Goal: Information Seeking & Learning: Learn about a topic

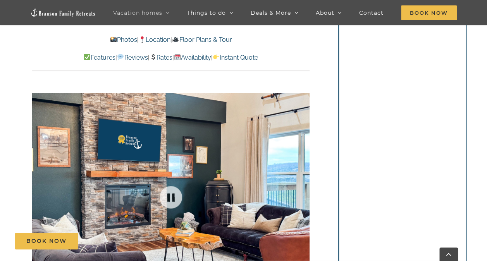
scroll to position [501, 0]
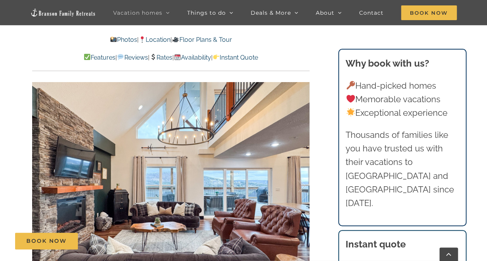
scroll to position [501, 0]
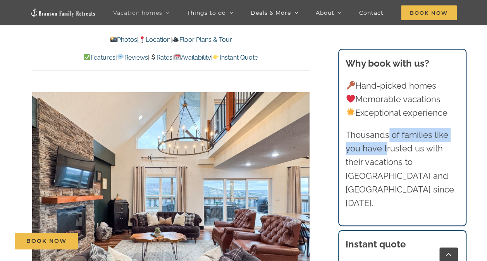
drag, startPoint x: 387, startPoint y: 144, endPoint x: 388, endPoint y: 135, distance: 9.4
click at [388, 135] on p "Thousands of families like you have trusted us with their vacations to [GEOGRAP…" at bounding box center [401, 169] width 113 height 82
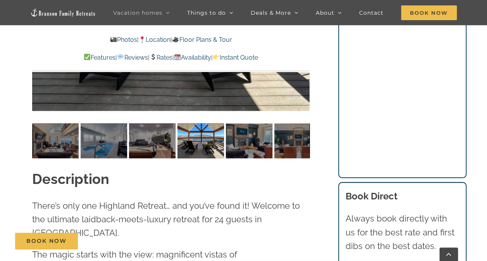
scroll to position [691, 0]
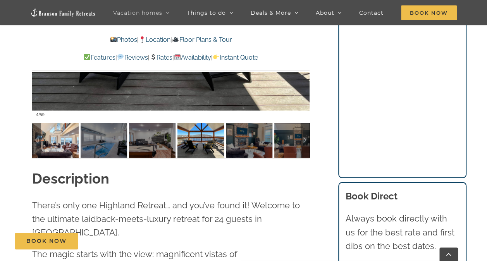
click at [47, 142] on img at bounding box center [55, 140] width 46 height 35
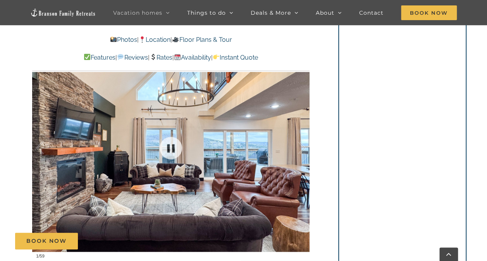
scroll to position [548, 0]
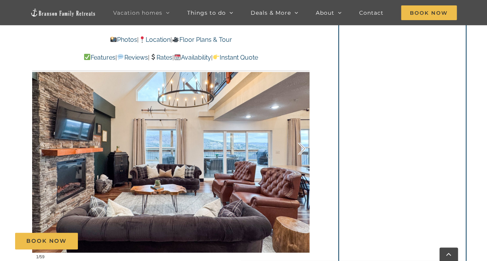
click at [298, 145] on div at bounding box center [293, 149] width 24 height 48
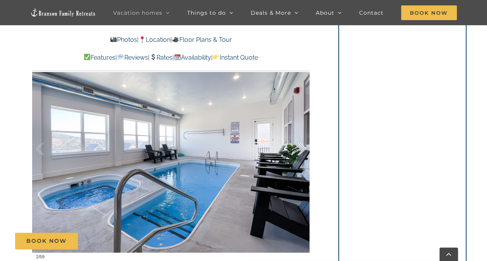
click at [298, 145] on div at bounding box center [293, 149] width 24 height 48
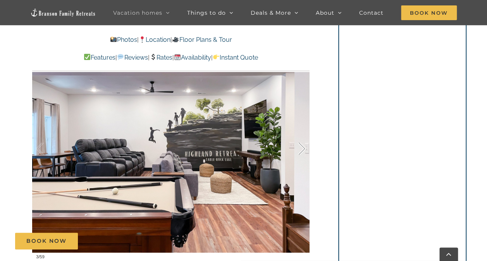
click at [298, 145] on div at bounding box center [293, 149] width 24 height 48
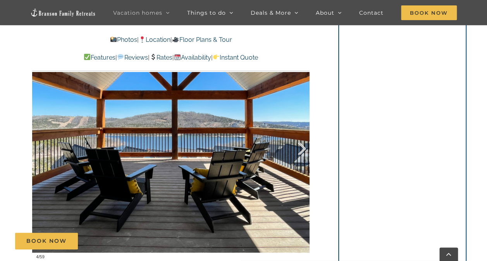
click at [298, 145] on div at bounding box center [293, 149] width 24 height 48
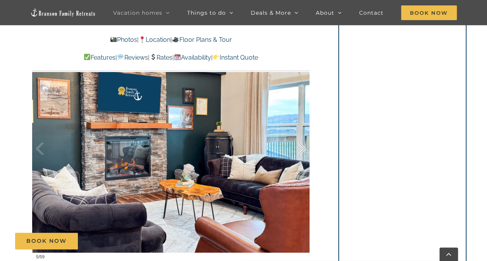
click at [298, 145] on div at bounding box center [293, 149] width 24 height 48
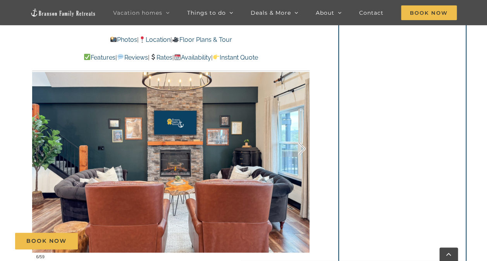
click at [298, 145] on div at bounding box center [293, 149] width 24 height 48
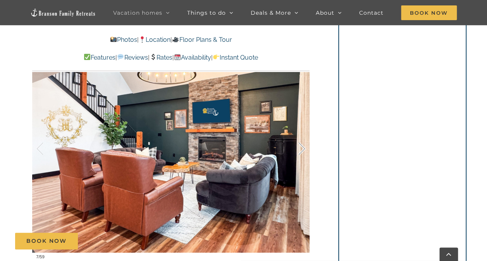
click at [298, 145] on div at bounding box center [293, 149] width 24 height 48
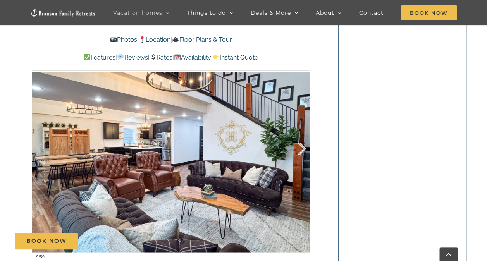
click at [298, 145] on div at bounding box center [293, 149] width 24 height 48
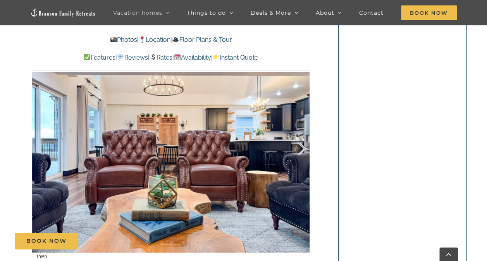
click at [298, 145] on div at bounding box center [293, 149] width 24 height 48
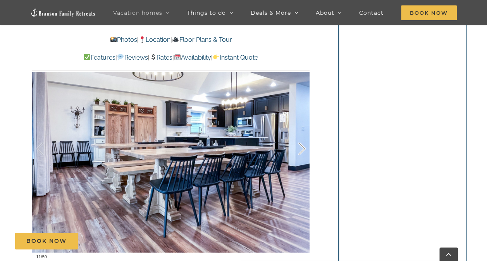
click at [298, 145] on div at bounding box center [293, 149] width 24 height 48
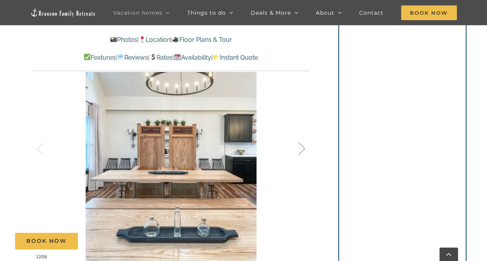
click at [298, 145] on div at bounding box center [293, 149] width 24 height 48
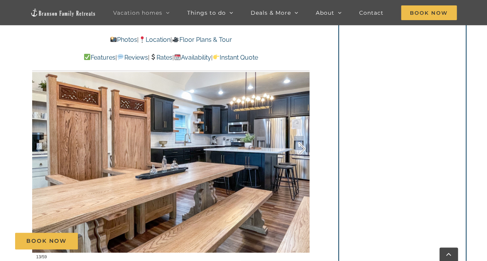
click at [298, 145] on div at bounding box center [293, 149] width 24 height 48
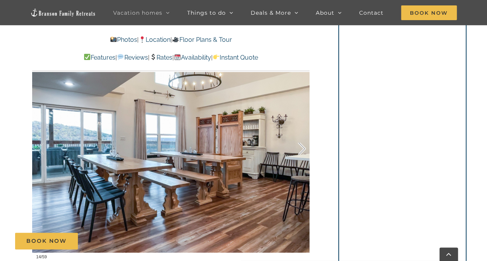
click at [298, 145] on div at bounding box center [293, 149] width 24 height 48
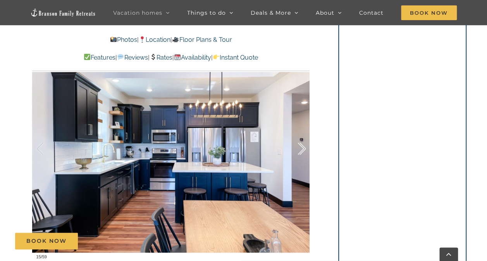
click at [298, 145] on div at bounding box center [293, 149] width 24 height 48
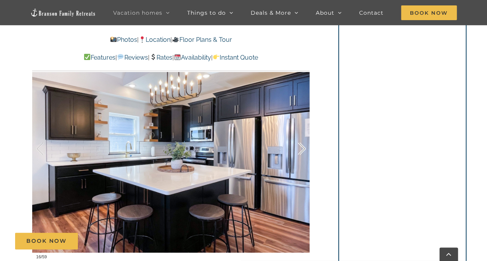
click at [298, 145] on div at bounding box center [293, 149] width 24 height 48
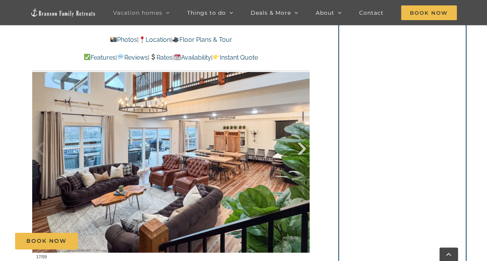
click at [298, 145] on div at bounding box center [293, 149] width 24 height 48
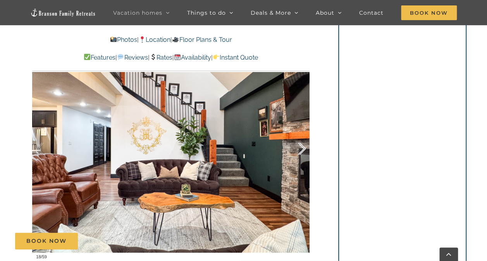
click at [298, 145] on div at bounding box center [293, 149] width 24 height 48
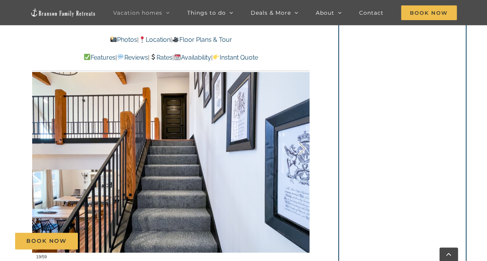
click at [298, 145] on div at bounding box center [293, 149] width 24 height 48
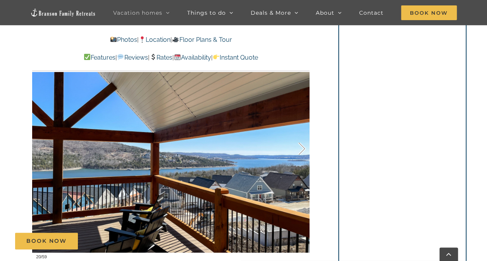
click at [298, 145] on div at bounding box center [293, 149] width 24 height 48
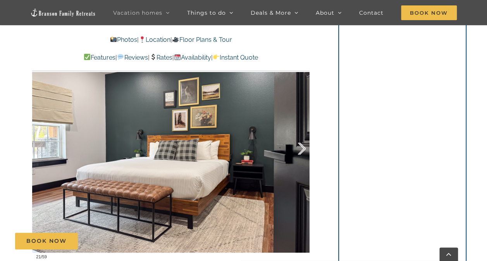
click at [298, 145] on div at bounding box center [293, 149] width 24 height 48
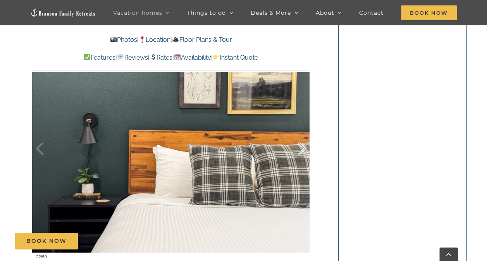
click at [298, 145] on div at bounding box center [293, 149] width 24 height 48
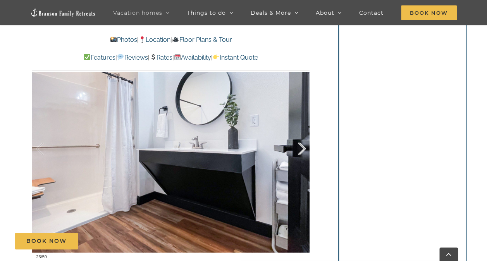
click at [298, 145] on div at bounding box center [293, 149] width 24 height 48
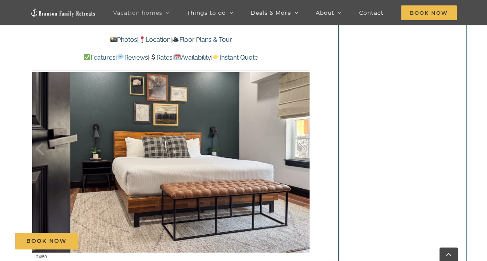
click at [298, 145] on div at bounding box center [293, 149] width 24 height 48
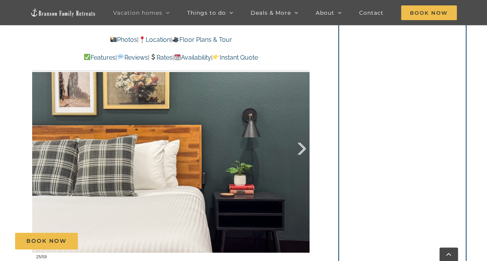
click at [298, 145] on div at bounding box center [293, 149] width 24 height 48
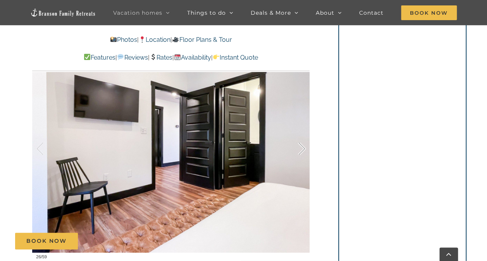
click at [298, 145] on div at bounding box center [293, 149] width 24 height 48
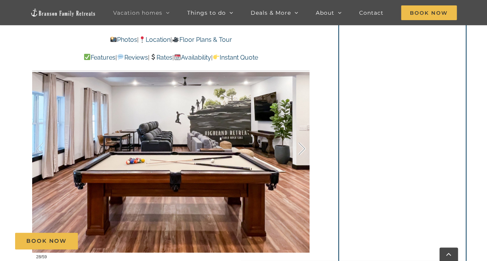
click at [298, 145] on div at bounding box center [293, 149] width 24 height 48
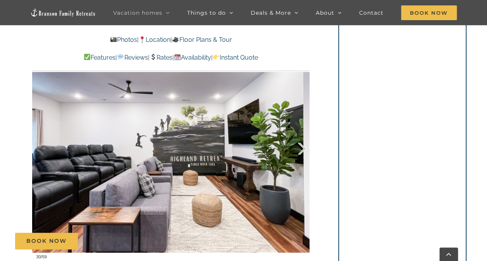
click at [298, 145] on div at bounding box center [293, 149] width 24 height 48
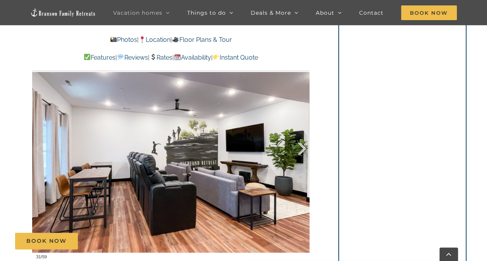
click at [298, 145] on div at bounding box center [293, 149] width 24 height 48
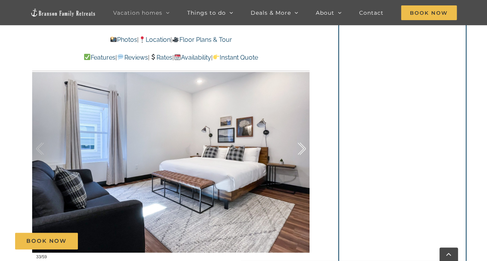
click at [298, 145] on div at bounding box center [293, 149] width 24 height 48
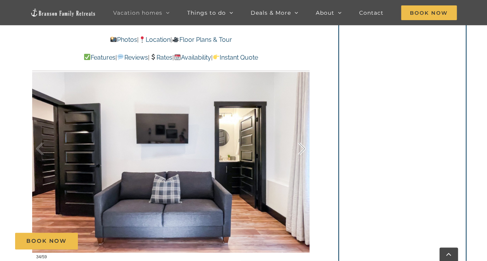
click at [298, 145] on div at bounding box center [293, 149] width 24 height 48
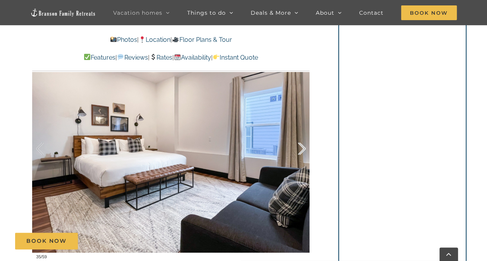
click at [298, 145] on div at bounding box center [293, 149] width 24 height 48
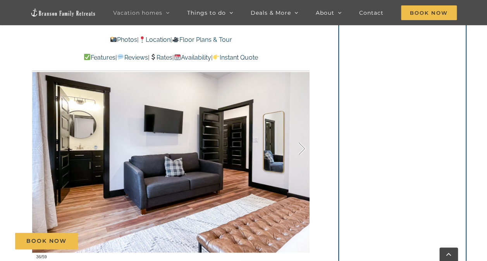
click at [298, 145] on div at bounding box center [293, 149] width 24 height 48
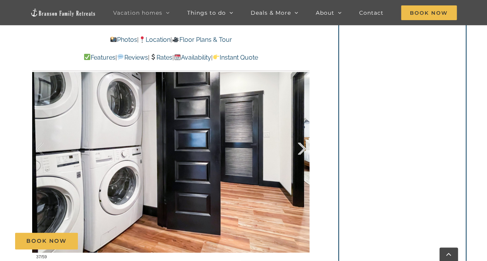
click at [298, 145] on div at bounding box center [293, 149] width 24 height 48
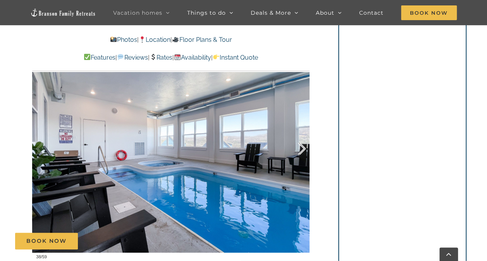
click at [298, 145] on div at bounding box center [293, 149] width 24 height 48
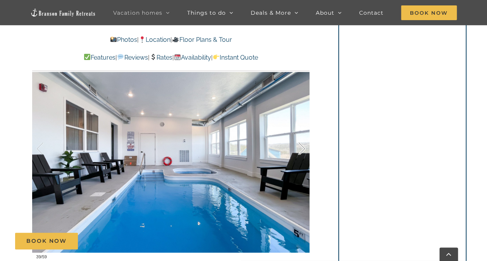
click at [298, 145] on div at bounding box center [293, 149] width 24 height 48
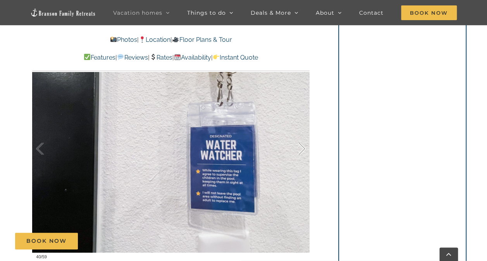
click at [298, 145] on div at bounding box center [293, 149] width 24 height 48
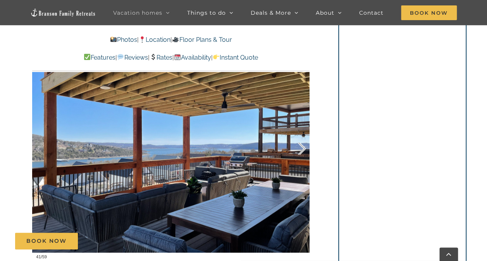
click at [298, 145] on div at bounding box center [293, 149] width 24 height 48
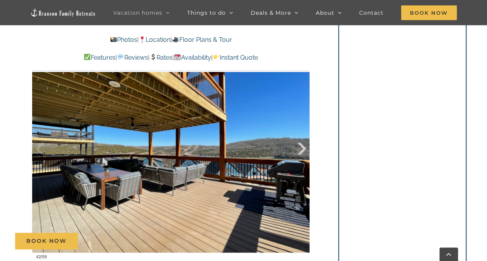
click at [298, 145] on div at bounding box center [293, 149] width 24 height 48
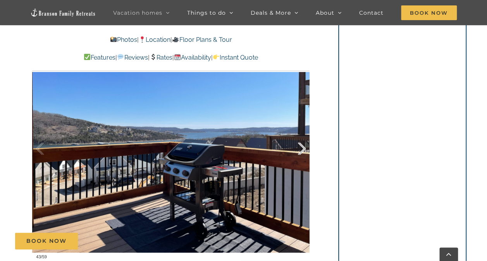
click at [298, 145] on div at bounding box center [293, 149] width 24 height 48
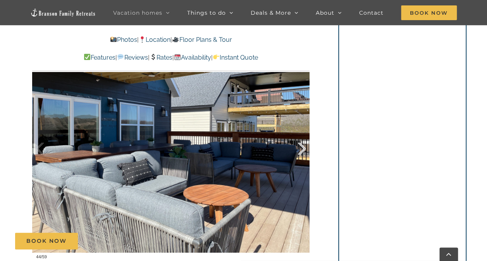
click at [298, 145] on div at bounding box center [293, 149] width 24 height 48
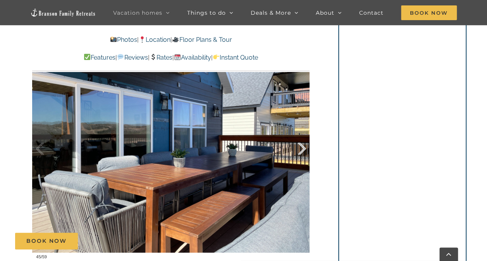
click at [298, 145] on div at bounding box center [293, 149] width 24 height 48
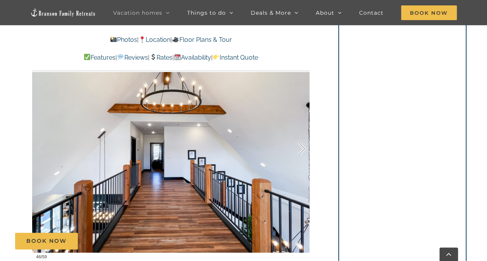
click at [298, 145] on div at bounding box center [293, 149] width 24 height 48
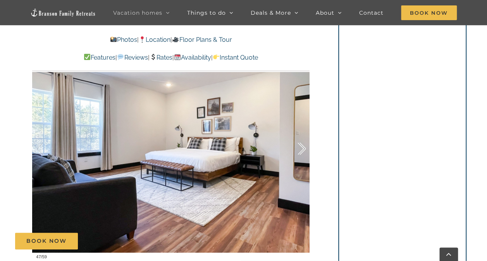
click at [298, 145] on div at bounding box center [293, 149] width 24 height 48
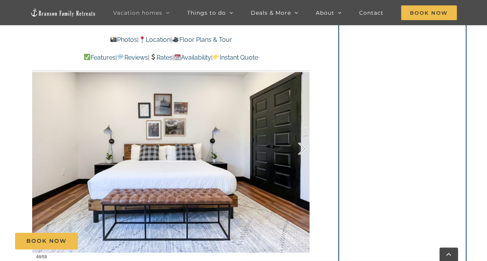
click at [298, 145] on div at bounding box center [293, 149] width 24 height 48
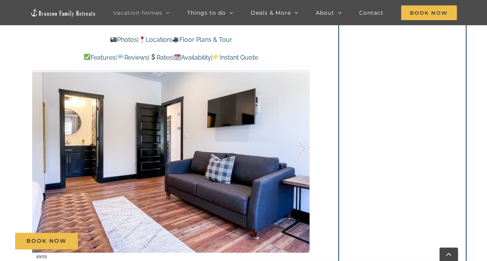
click at [298, 145] on div at bounding box center [293, 149] width 24 height 48
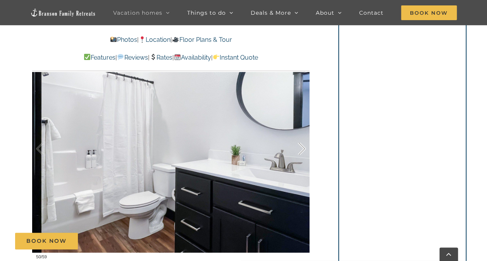
click at [298, 145] on div at bounding box center [293, 149] width 24 height 48
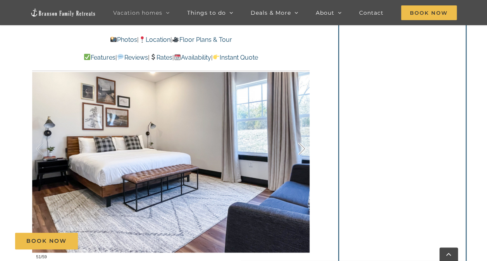
click at [298, 145] on div at bounding box center [293, 149] width 24 height 48
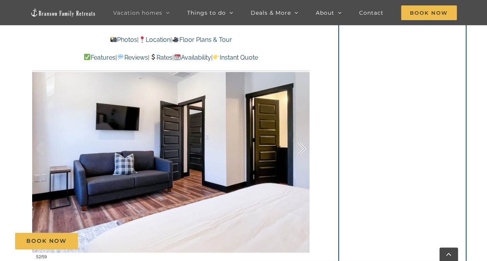
click at [298, 145] on div at bounding box center [293, 149] width 24 height 48
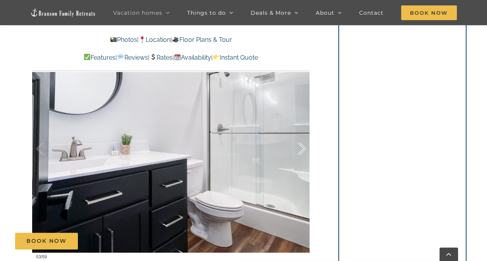
click at [298, 145] on div at bounding box center [293, 149] width 24 height 48
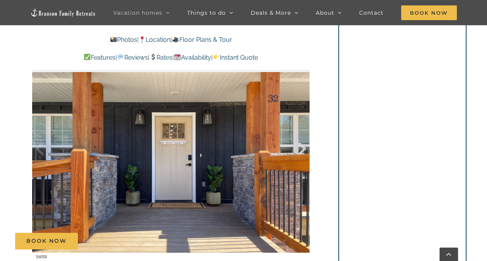
click at [298, 145] on div at bounding box center [293, 149] width 24 height 48
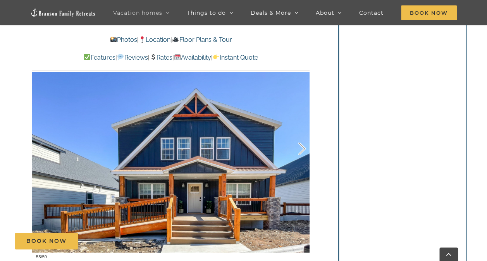
click at [298, 145] on div at bounding box center [293, 149] width 24 height 48
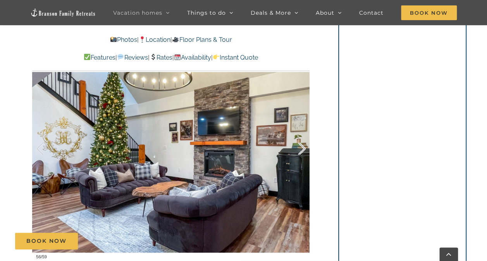
click at [298, 145] on div at bounding box center [293, 149] width 24 height 48
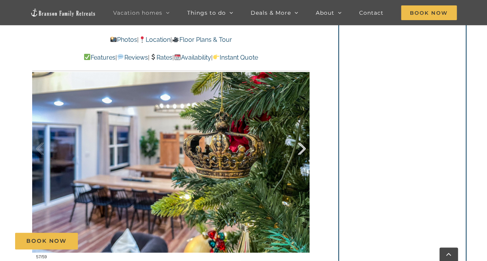
click at [298, 145] on div at bounding box center [293, 149] width 24 height 48
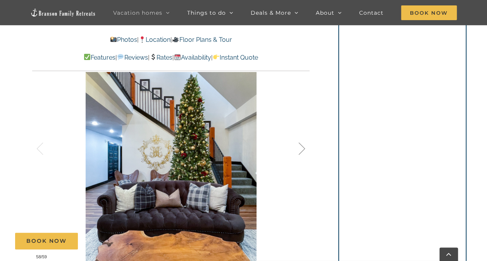
click at [298, 145] on div at bounding box center [293, 149] width 24 height 48
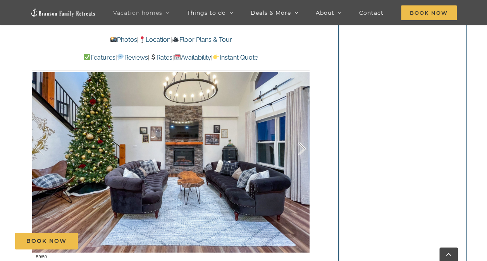
click at [298, 145] on div at bounding box center [293, 149] width 24 height 48
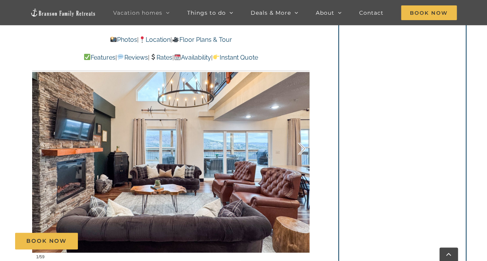
click at [298, 145] on div at bounding box center [293, 149] width 24 height 48
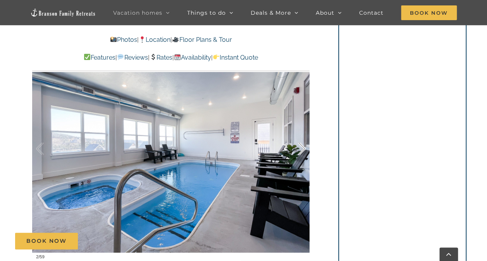
click at [298, 145] on div at bounding box center [293, 149] width 24 height 48
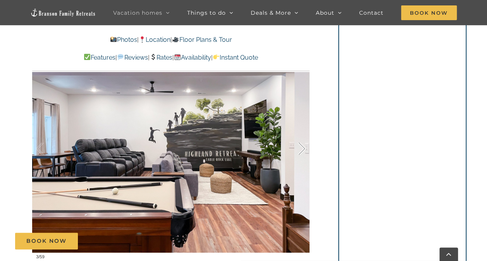
click at [298, 145] on div at bounding box center [293, 149] width 24 height 48
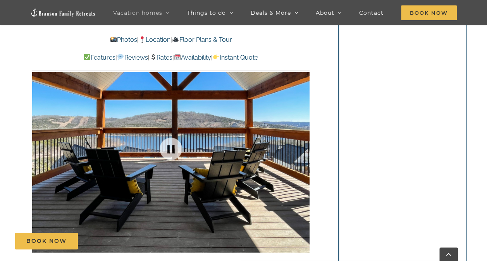
click at [298, 145] on div at bounding box center [170, 148] width 277 height 228
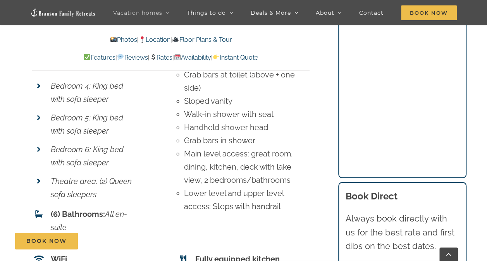
scroll to position [2903, 0]
click at [108, 209] on em "All en-suite" at bounding box center [89, 220] width 76 height 22
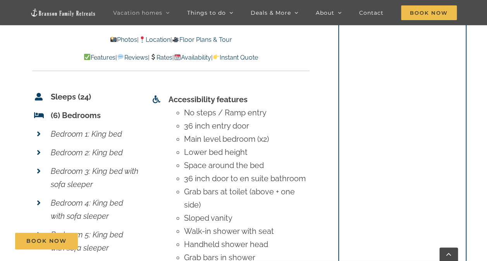
scroll to position [2782, 0]
